Goal: Transaction & Acquisition: Purchase product/service

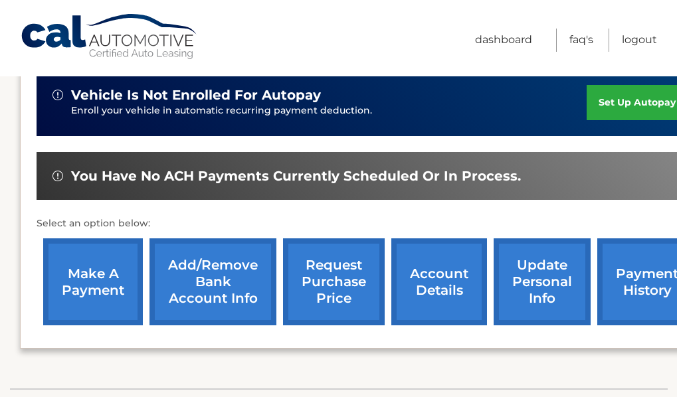
scroll to position [48, 0]
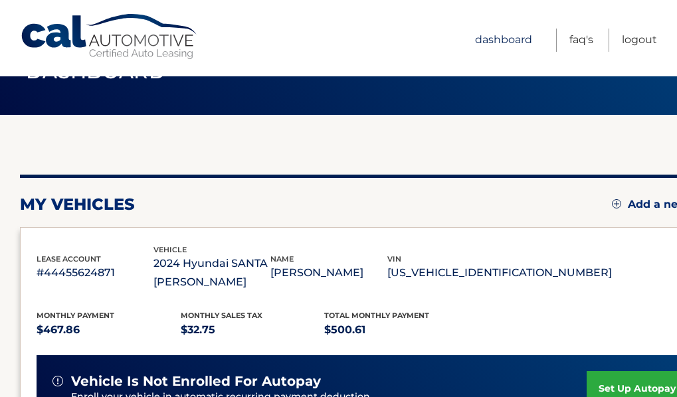
click at [504, 35] on link "Dashboard" at bounding box center [503, 40] width 57 height 23
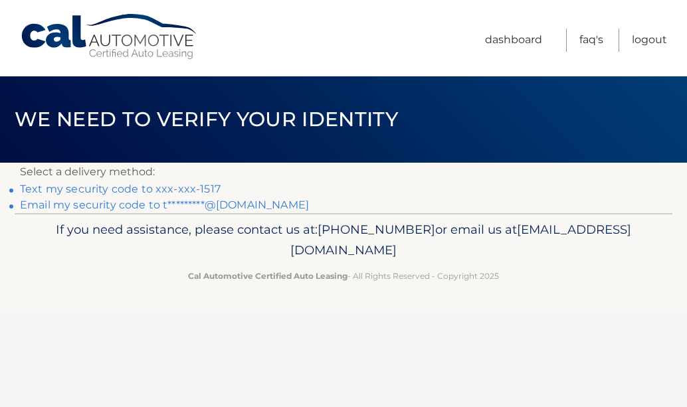
click at [128, 189] on link "Text my security code to xxx-xxx-1517" at bounding box center [120, 189] width 201 height 13
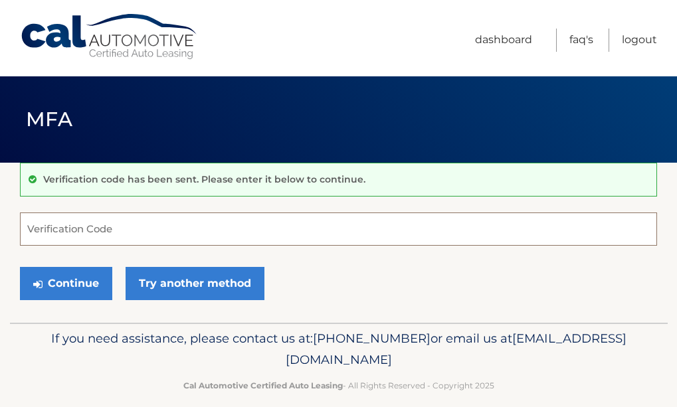
click at [122, 232] on input "Verification Code" at bounding box center [338, 229] width 637 height 33
click at [116, 233] on input "Verification Code" at bounding box center [338, 229] width 637 height 33
click at [122, 224] on input "Verification Code" at bounding box center [338, 229] width 637 height 33
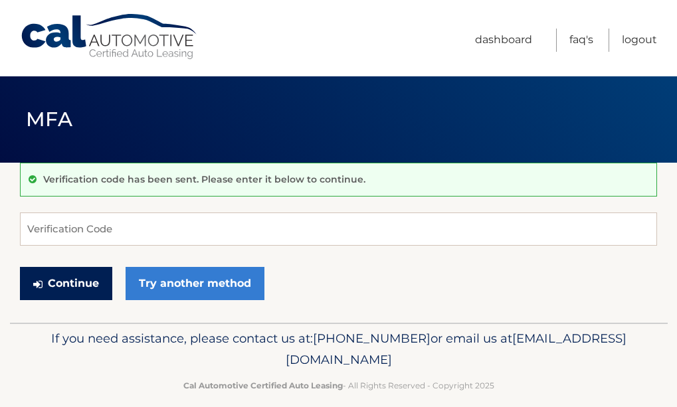
click at [82, 282] on button "Continue" at bounding box center [66, 283] width 92 height 33
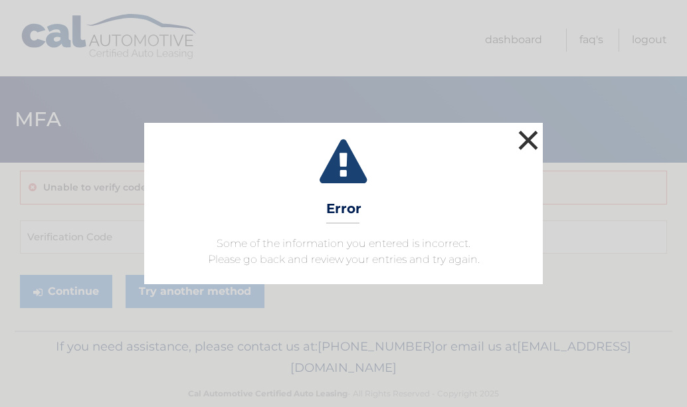
click at [531, 145] on button "×" at bounding box center [528, 140] width 27 height 27
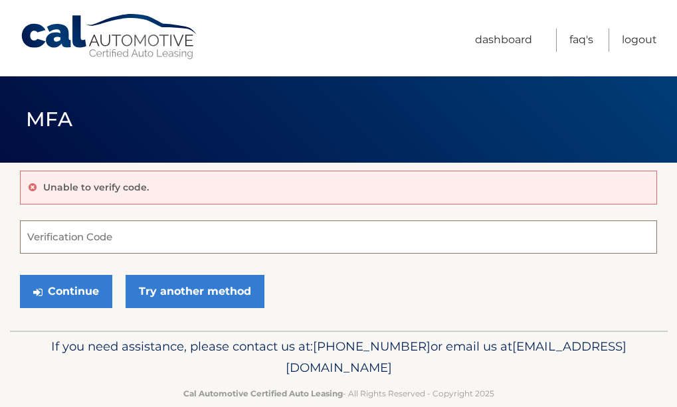
click at [70, 233] on input "Verification Code" at bounding box center [338, 237] width 637 height 33
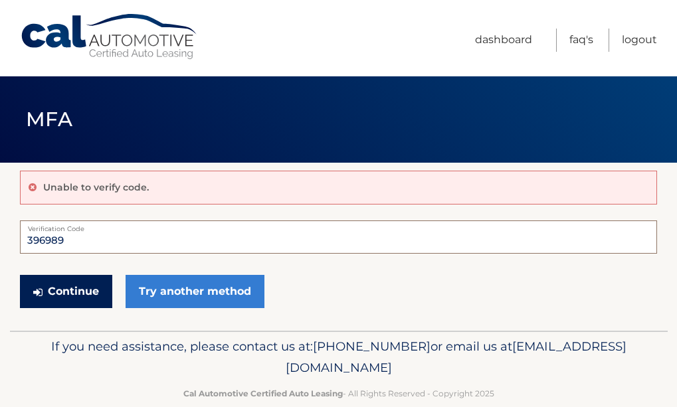
type input "396989"
click at [72, 285] on button "Continue" at bounding box center [66, 291] width 92 height 33
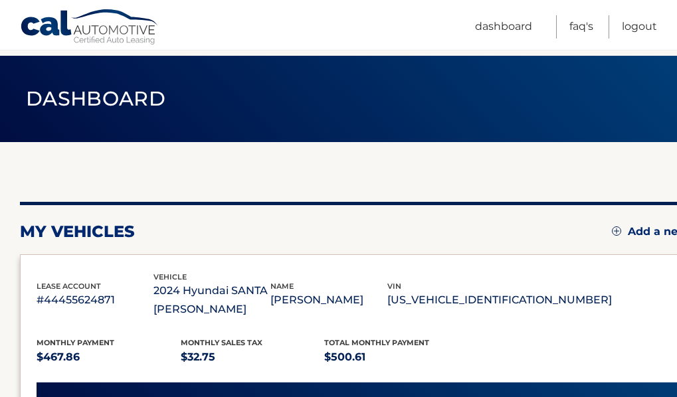
scroll to position [347, 0]
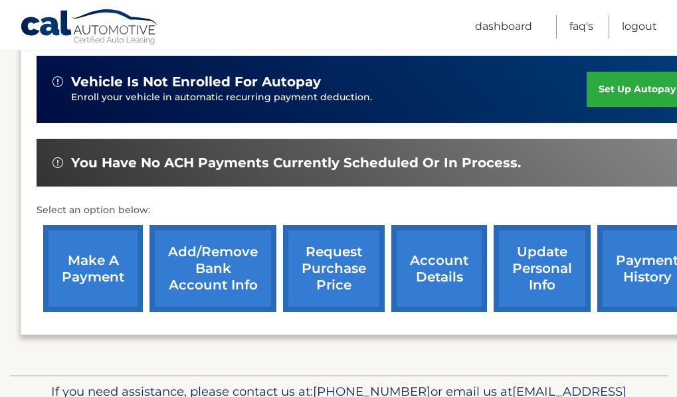
click at [448, 272] on link "account details" at bounding box center [439, 268] width 96 height 87
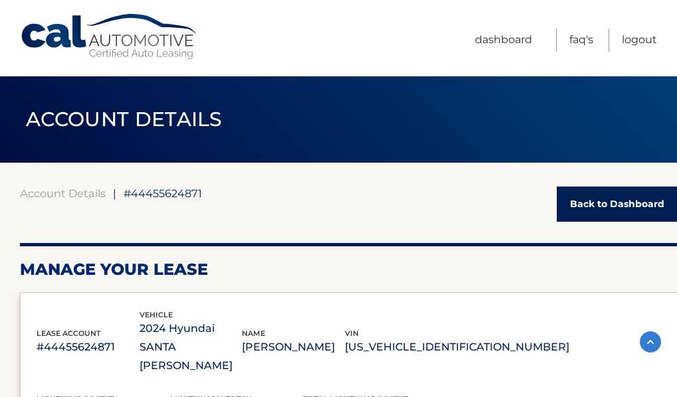
click at [613, 270] on h2 "Manage Your Lease" at bounding box center [349, 270] width 658 height 20
click at [668, 118] on header "ACCOUNT DETAILS ←" at bounding box center [339, 119] width 658 height 86
click at [515, 271] on h2 "Manage Your Lease" at bounding box center [349, 270] width 658 height 20
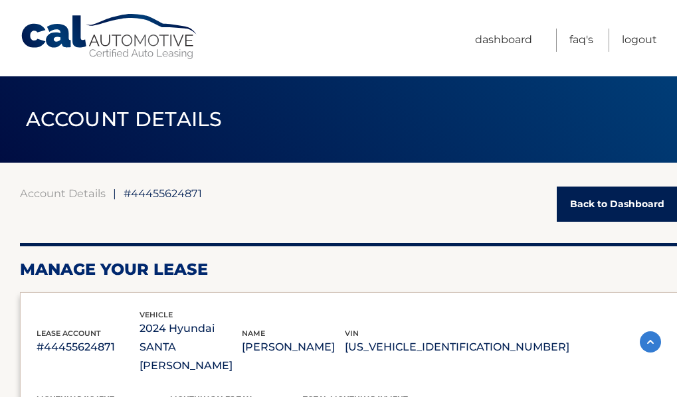
click at [379, 265] on h2 "Manage Your Lease" at bounding box center [349, 270] width 658 height 20
click at [668, 120] on header "ACCOUNT DETAILS ←" at bounding box center [339, 119] width 658 height 86
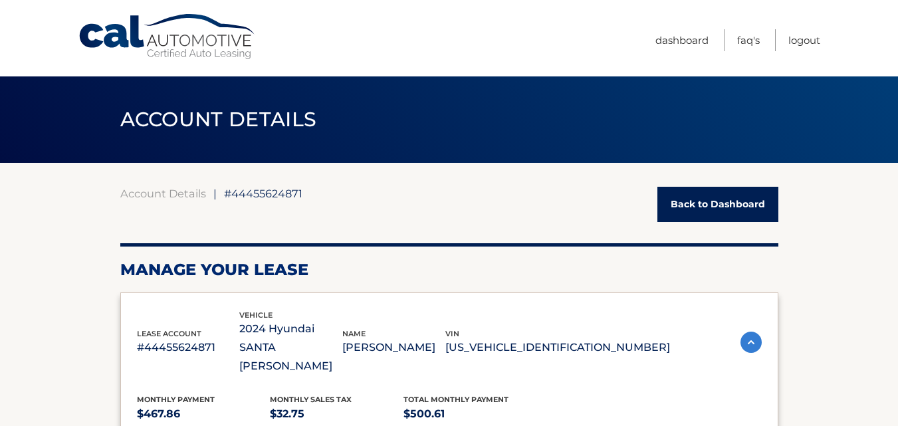
scroll to position [266, 0]
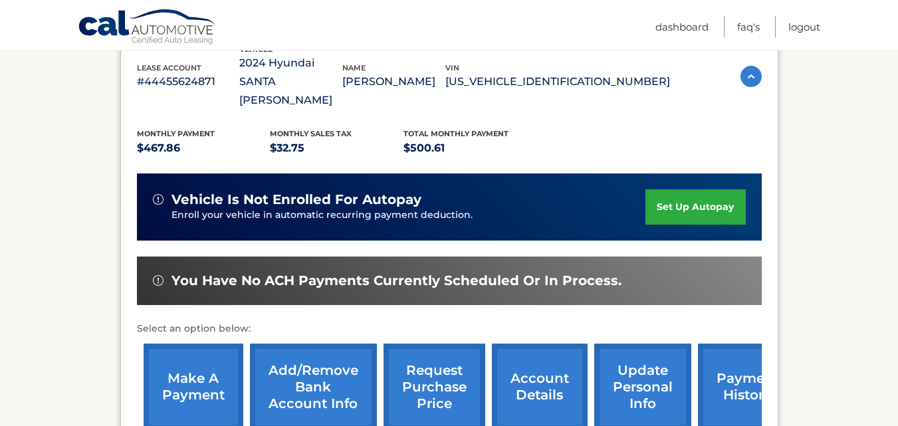
click at [541, 347] on link "account details" at bounding box center [540, 386] width 96 height 87
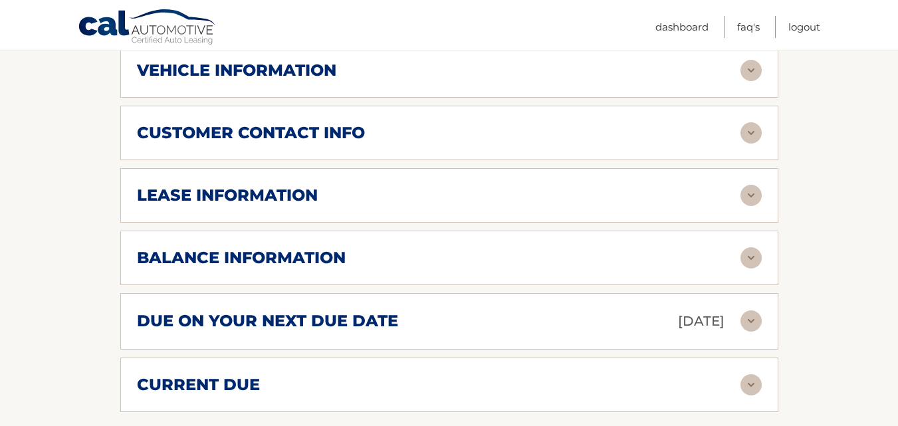
scroll to position [691, 0]
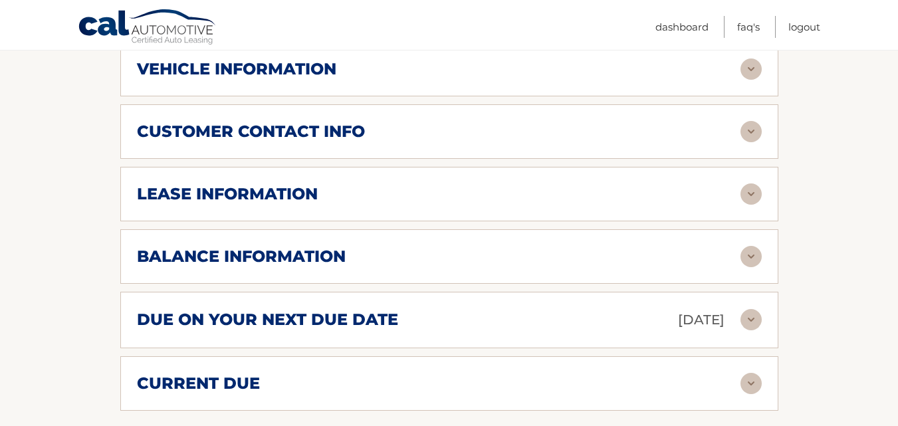
click at [747, 373] on img at bounding box center [750, 383] width 21 height 21
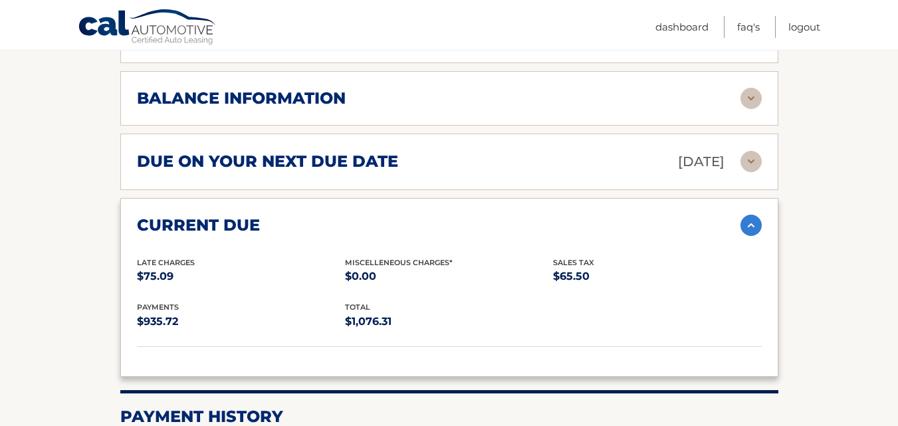
scroll to position [850, 0]
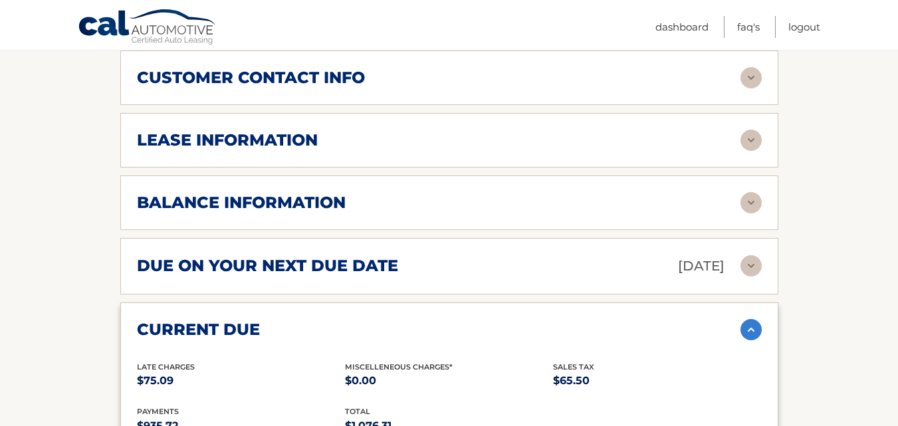
scroll to position [718, 0]
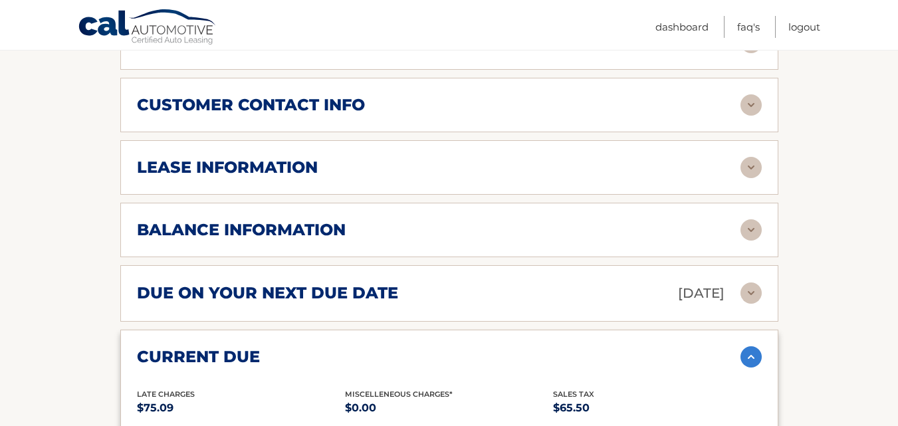
click at [750, 282] on img at bounding box center [750, 292] width 21 height 21
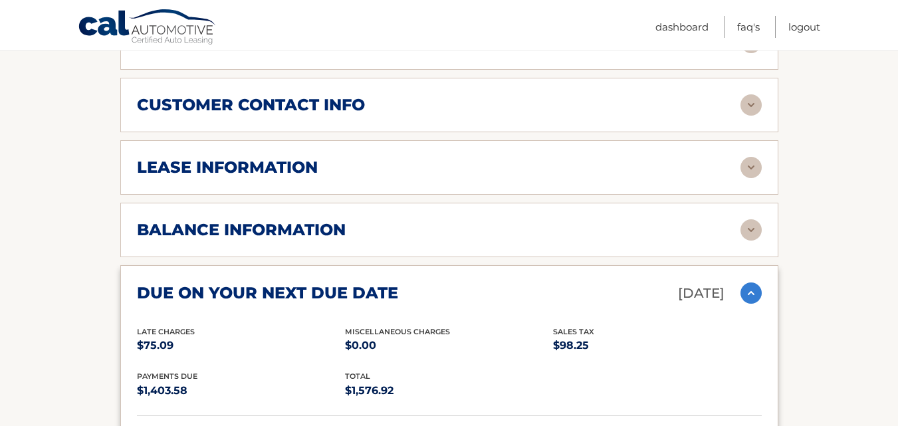
click at [750, 282] on img at bounding box center [750, 292] width 21 height 21
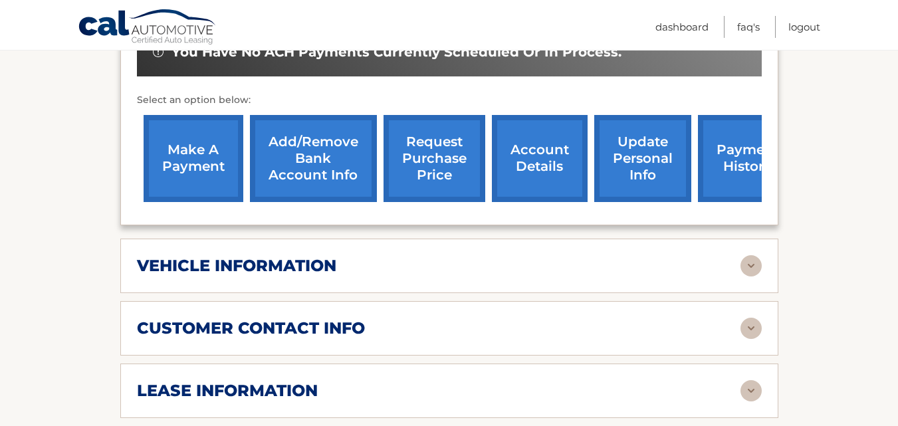
scroll to position [478, 0]
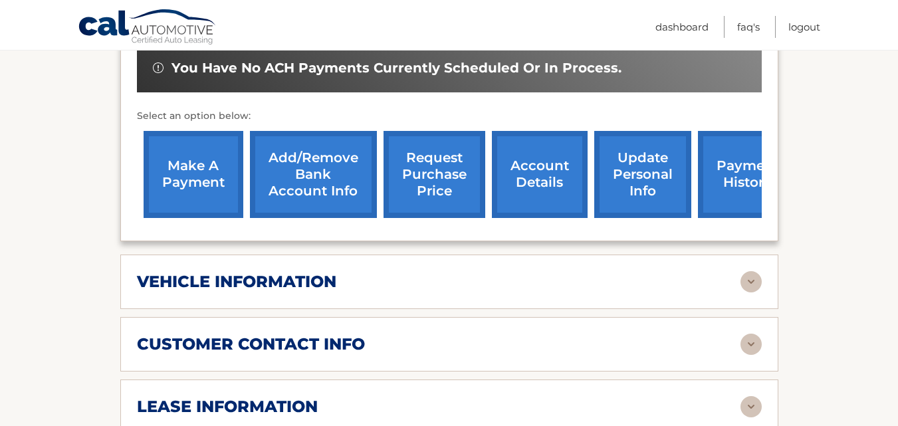
click at [207, 163] on link "make a payment" at bounding box center [194, 174] width 100 height 87
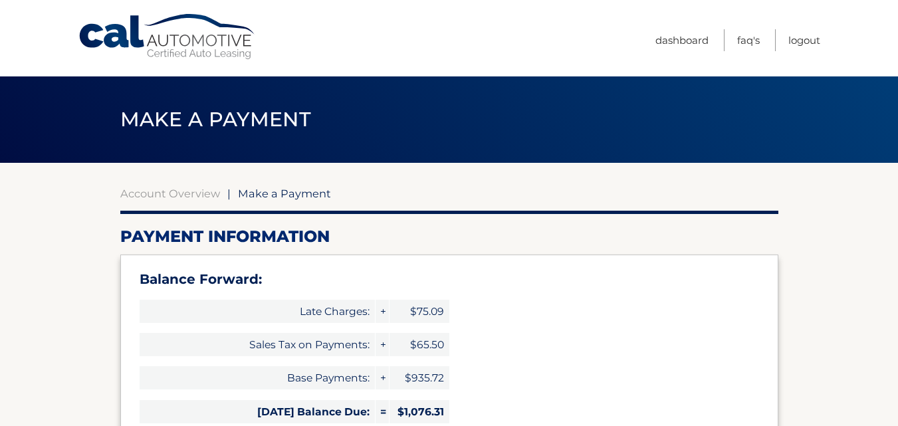
select select "MTU5ZThiYzktMjNmZi00Y2ZhLWE4MzktMWVjMWU1YTJkYzZl"
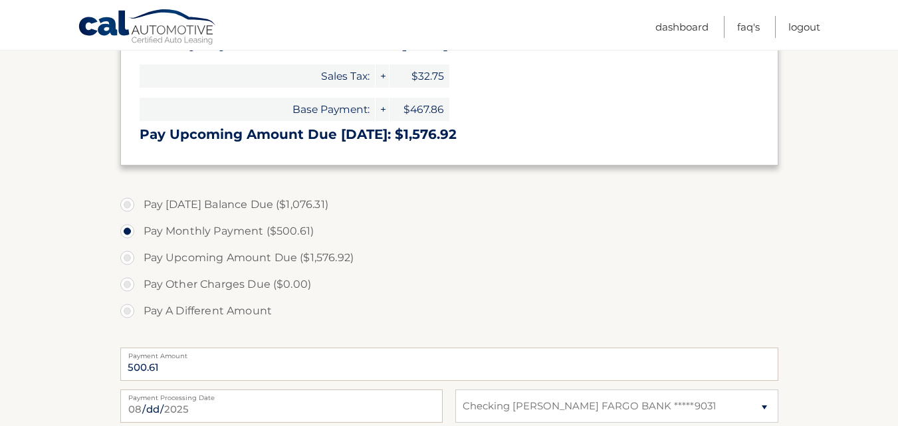
scroll to position [394, 0]
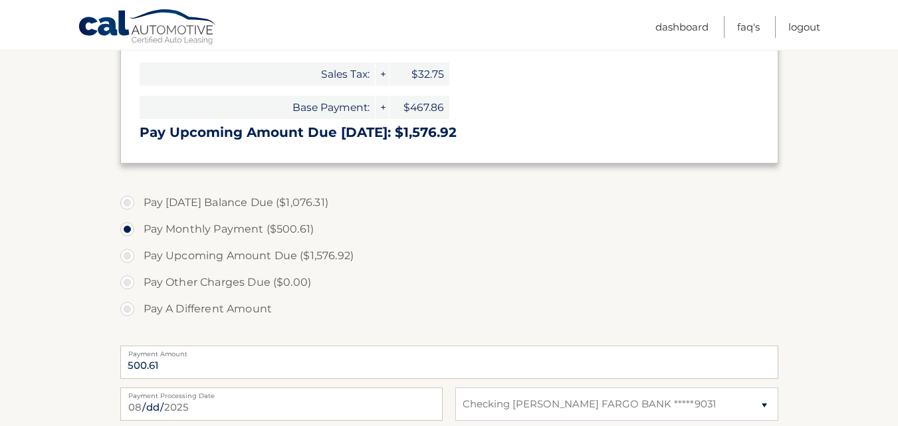
click at [128, 201] on label "Pay [DATE] Balance Due ($1,076.31)" at bounding box center [449, 202] width 658 height 27
click at [128, 201] on input "Pay [DATE] Balance Due ($1,076.31)" at bounding box center [132, 199] width 13 height 21
radio input "true"
type input "1076.31"
click at [126, 216] on input "Pay Monthly Payment ($500.61)" at bounding box center [132, 226] width 13 height 21
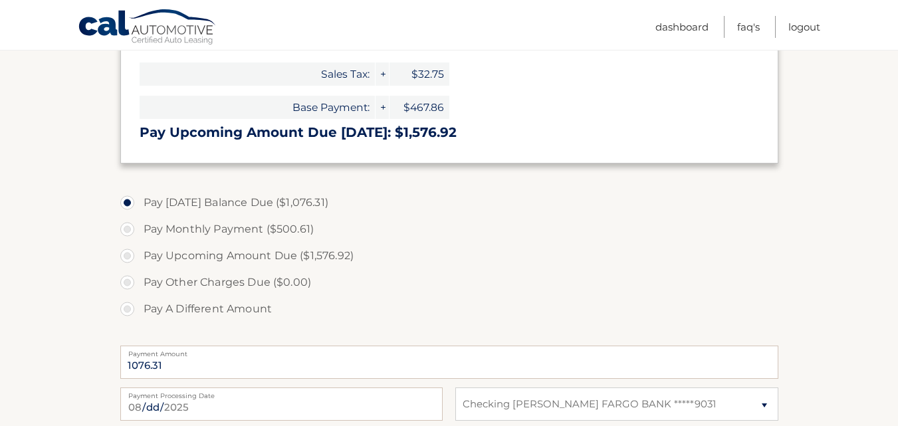
radio input "true"
type input "500.61"
click at [126, 242] on input "Pay Upcoming Amount Due ($1,576.92)" at bounding box center [132, 252] width 13 height 21
radio input "true"
type input "1576.92"
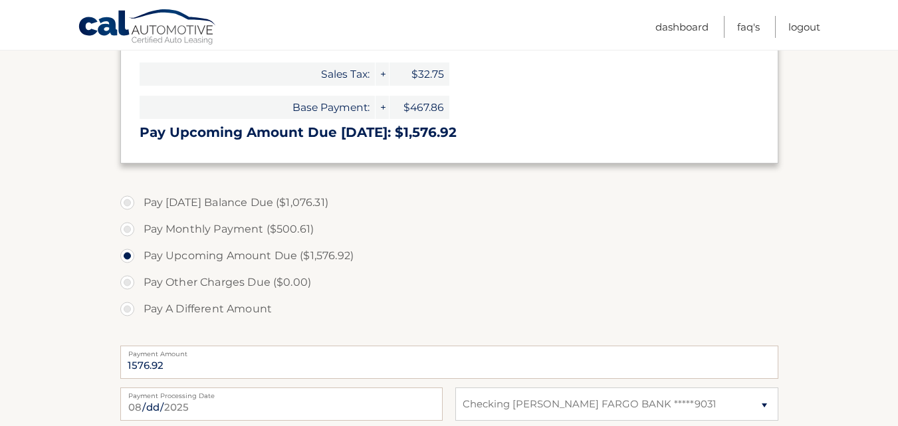
click at [126, 296] on input "Pay A Different Amount" at bounding box center [132, 306] width 13 height 21
radio input "true"
click at [130, 203] on label "Pay [DATE] Balance Due ($1,076.31)" at bounding box center [449, 202] width 658 height 27
click at [130, 203] on input "Pay [DATE] Balance Due ($1,076.31)" at bounding box center [132, 199] width 13 height 21
radio input "true"
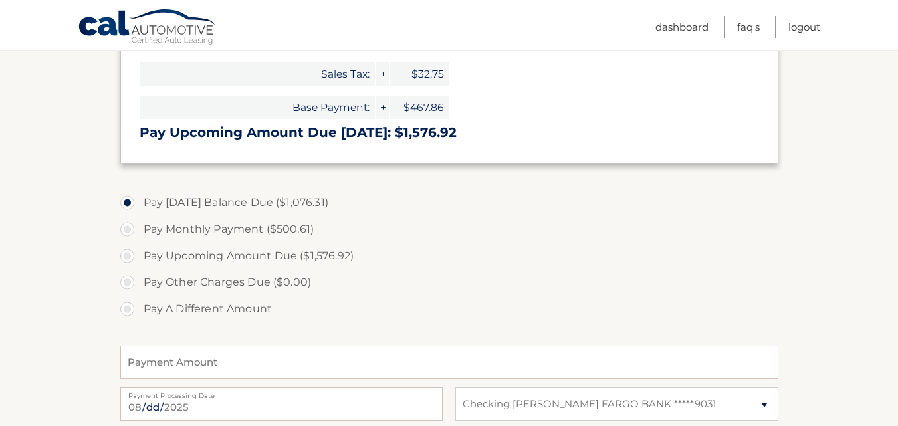
type input "1076.31"
click at [688, 257] on label "Pay Upcoming Amount Due ($1,576.92)" at bounding box center [449, 255] width 658 height 27
click at [139, 257] on input "Pay Upcoming Amount Due ($1,576.92)" at bounding box center [132, 252] width 13 height 21
radio input "true"
type input "1576.92"
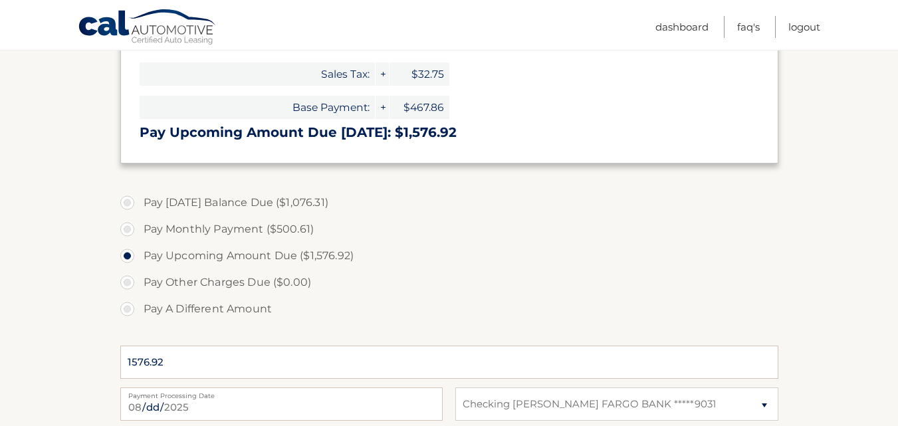
click at [126, 296] on input "Pay A Different Amount" at bounding box center [132, 306] width 13 height 21
radio input "true"
type input "0"
click at [127, 199] on label "Pay Today's Balance Due ($1,076.31)" at bounding box center [449, 202] width 658 height 27
click at [127, 199] on input "Pay Today's Balance Due ($1,076.31)" at bounding box center [132, 199] width 13 height 21
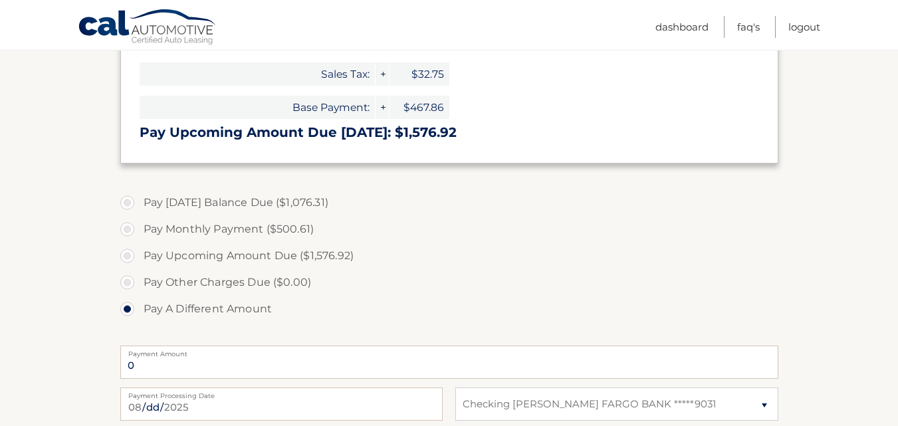
radio input "true"
type input "1076.31"
click at [813, 346] on section "Account Overview | Make a Payment Payment Information Balance Forward: Late Cha…" at bounding box center [449, 173] width 898 height 809
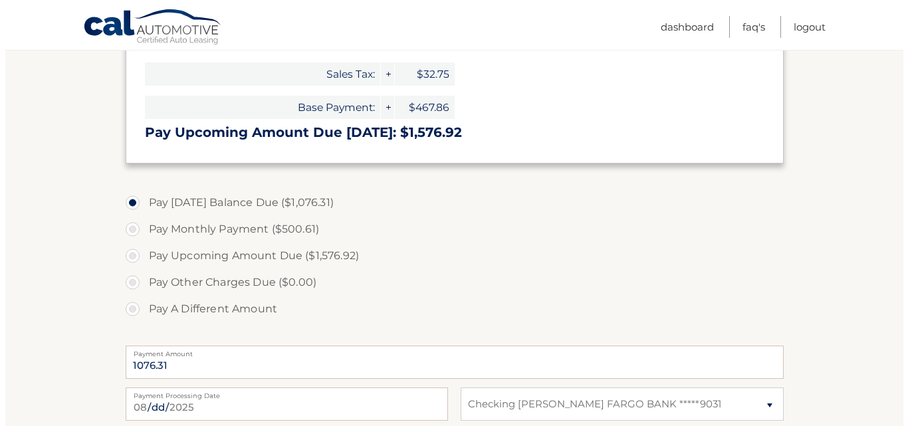
scroll to position [647, 0]
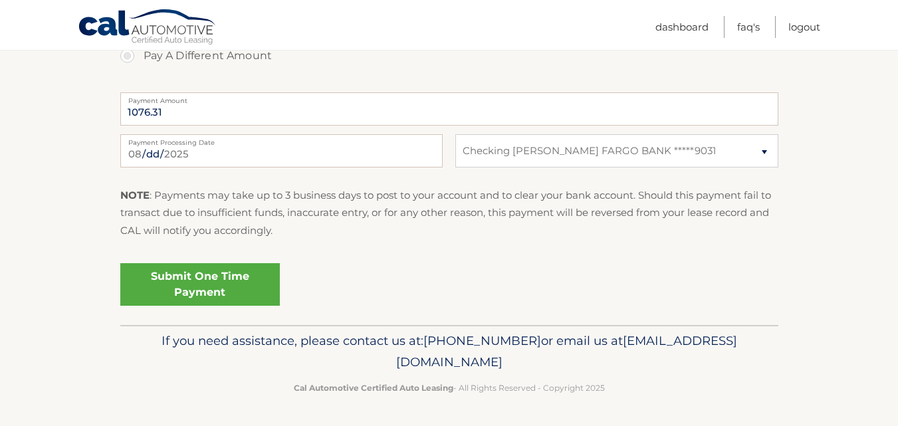
click at [219, 289] on link "Submit One Time Payment" at bounding box center [199, 284] width 159 height 43
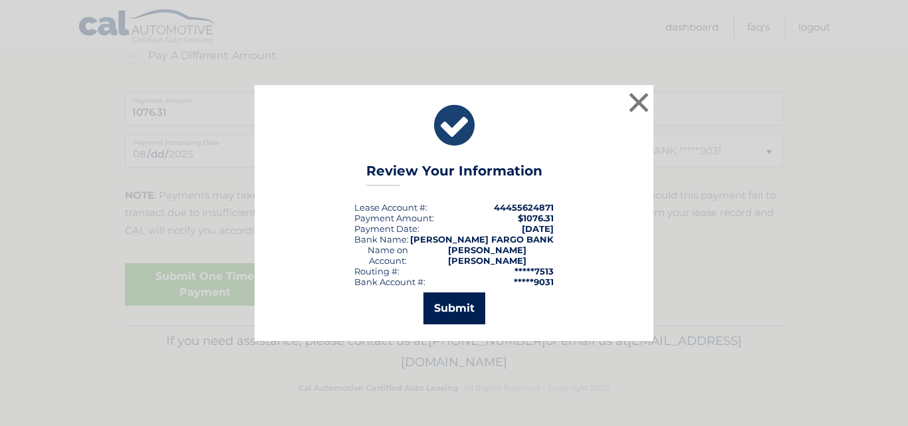
click at [452, 300] on button "Submit" at bounding box center [454, 308] width 62 height 32
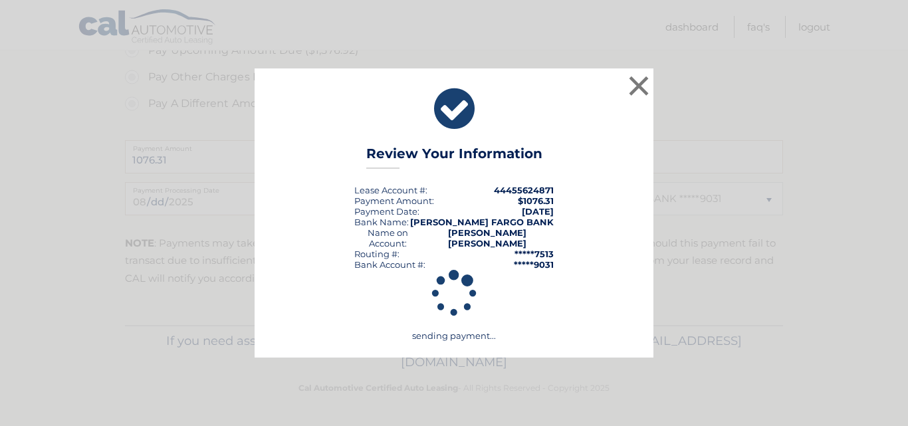
scroll to position [599, 0]
